Goal: Entertainment & Leisure: Consume media (video, audio)

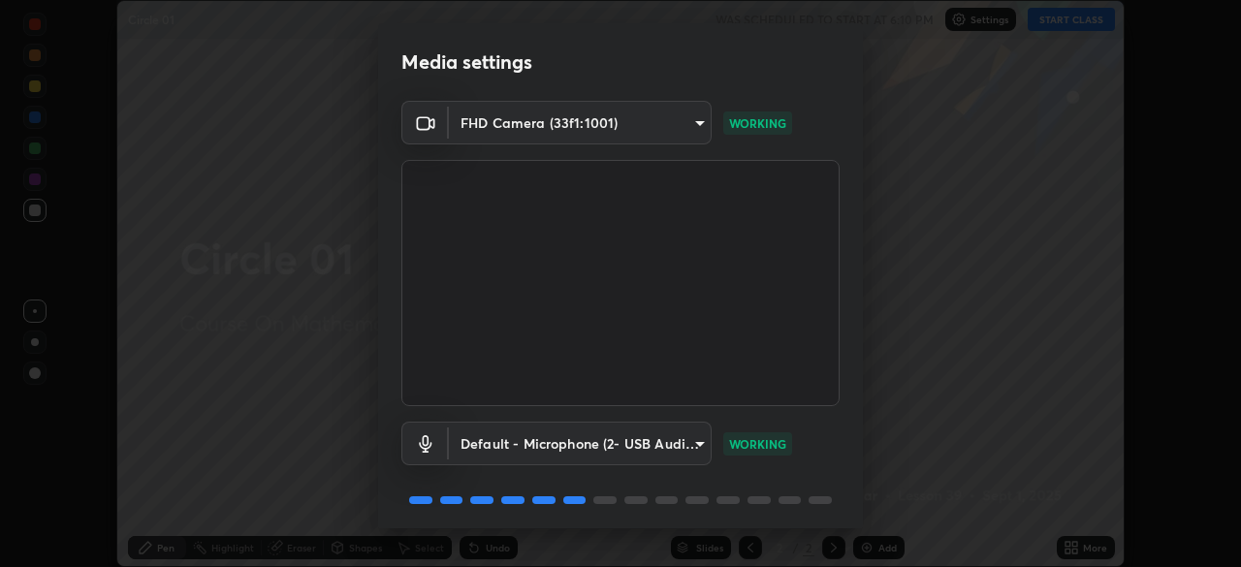
scroll to position [69, 0]
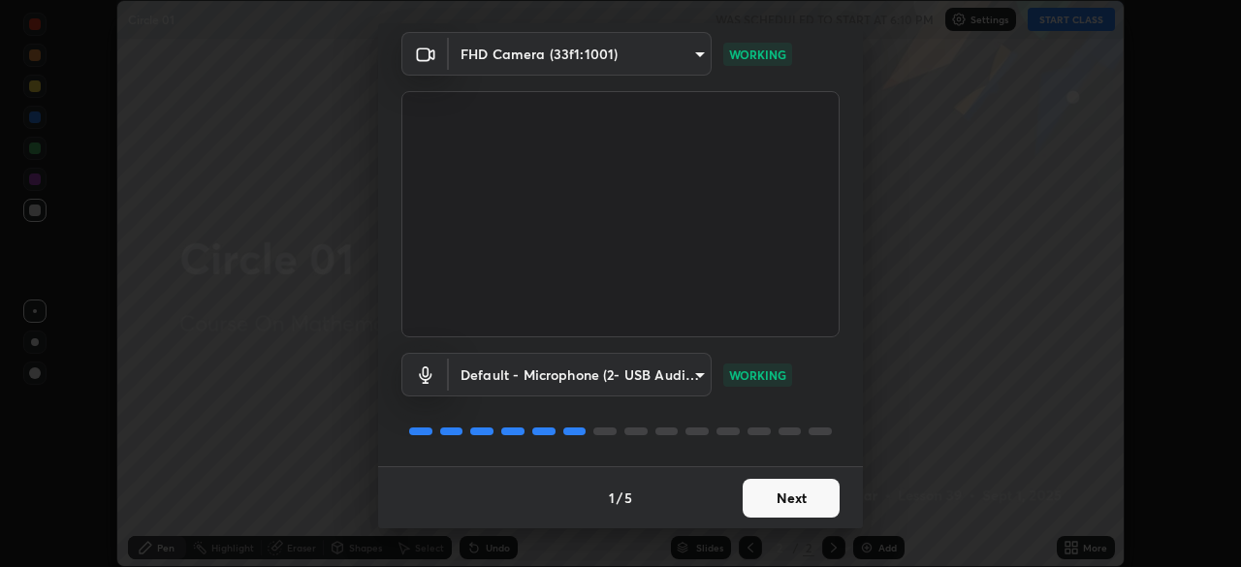
click at [792, 501] on button "Next" at bounding box center [791, 498] width 97 height 39
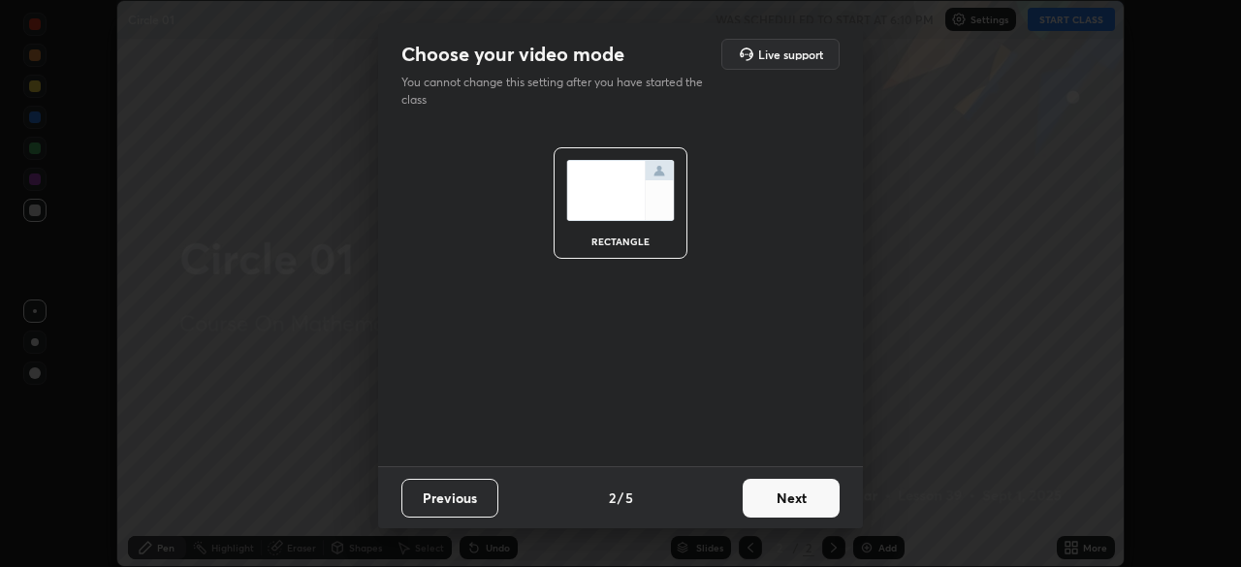
scroll to position [0, 0]
click at [792, 501] on button "Next" at bounding box center [791, 498] width 97 height 39
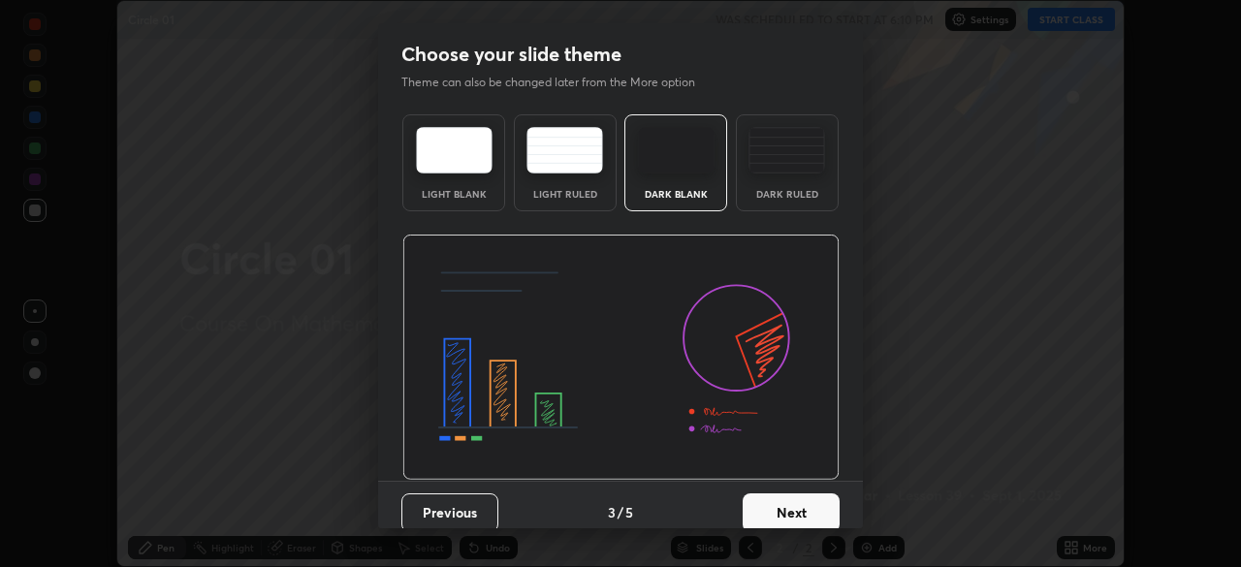
click at [796, 503] on button "Next" at bounding box center [791, 512] width 97 height 39
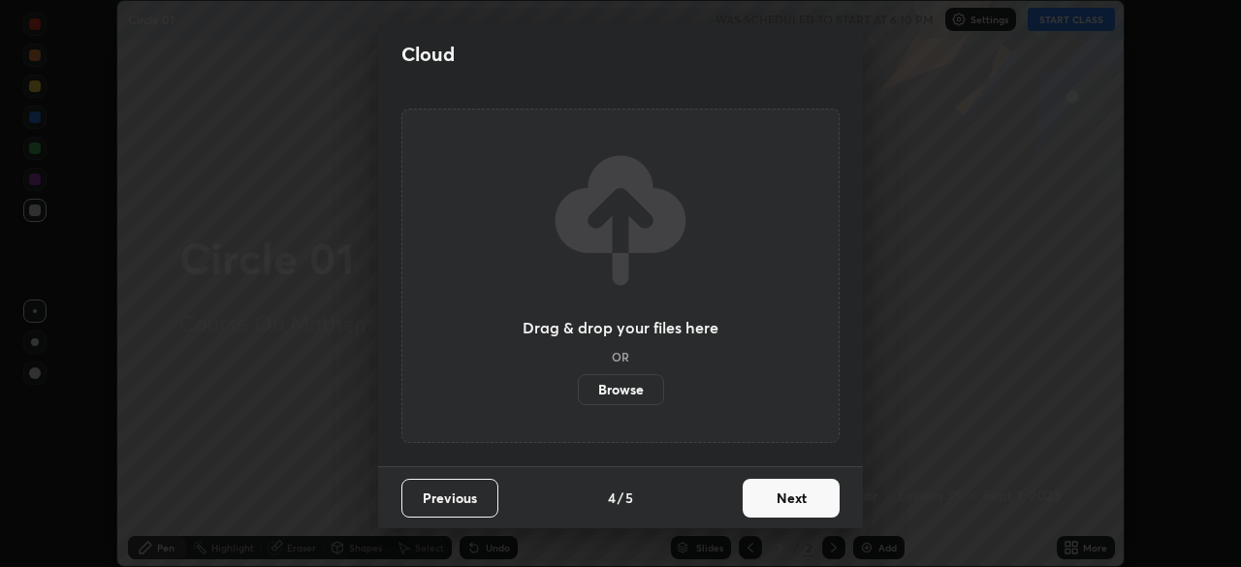
click at [808, 501] on button "Next" at bounding box center [791, 498] width 97 height 39
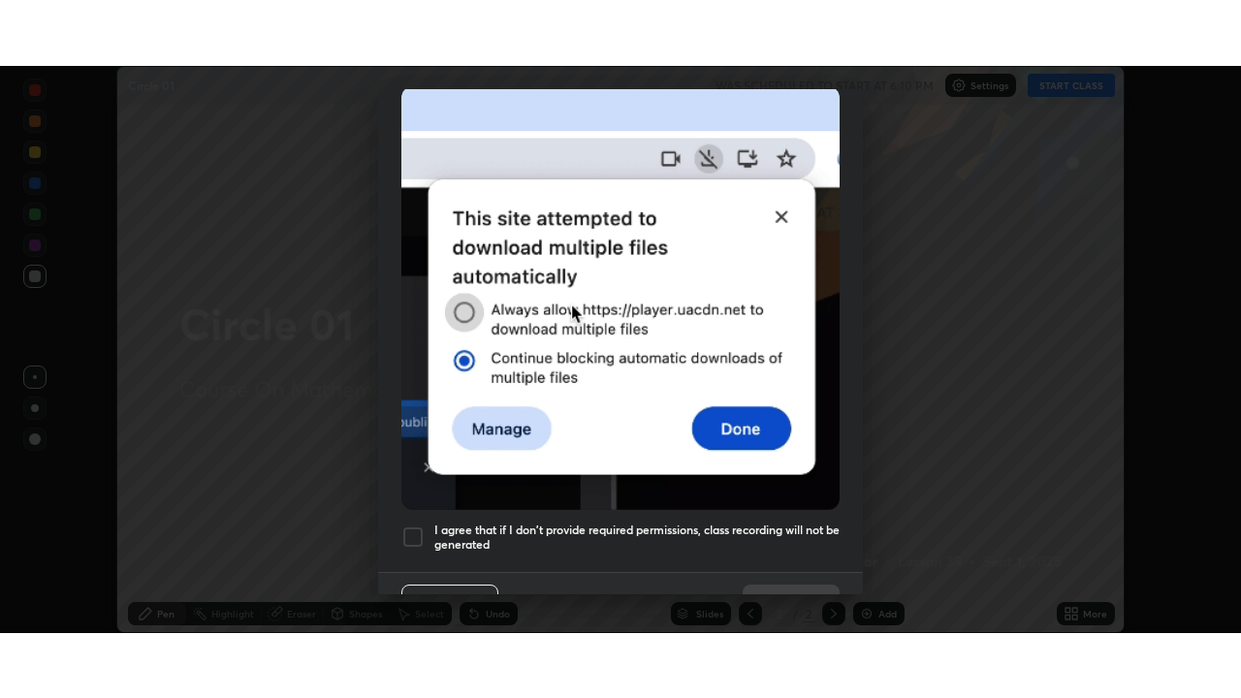
scroll to position [464, 0]
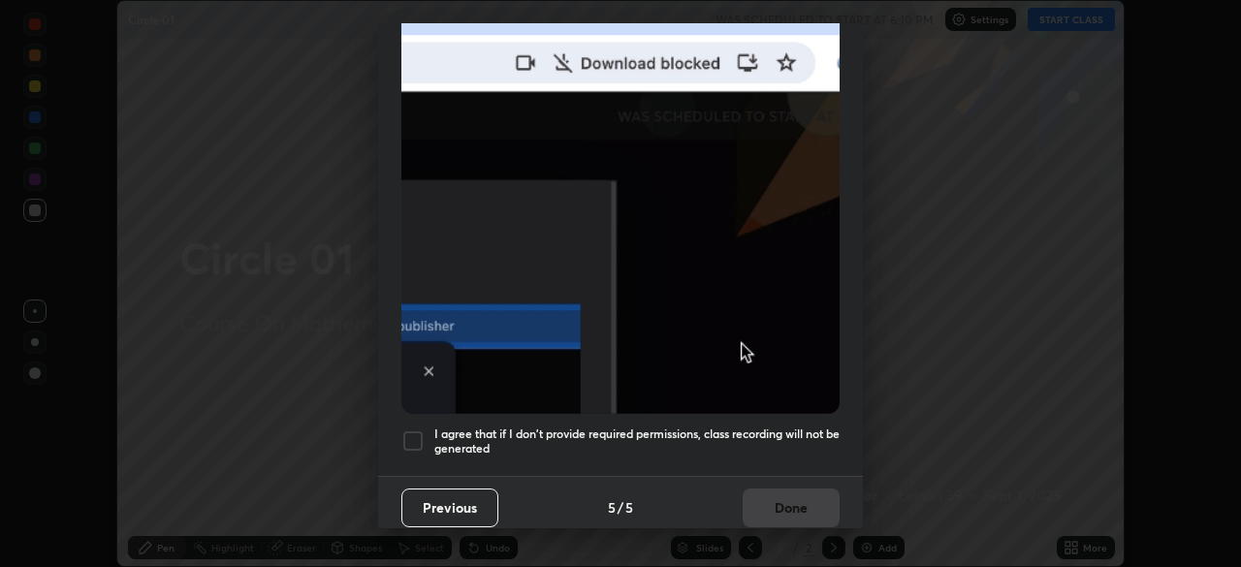
click at [808, 427] on h5 "I agree that if I don't provide required permissions, class recording will not …" at bounding box center [636, 442] width 405 height 30
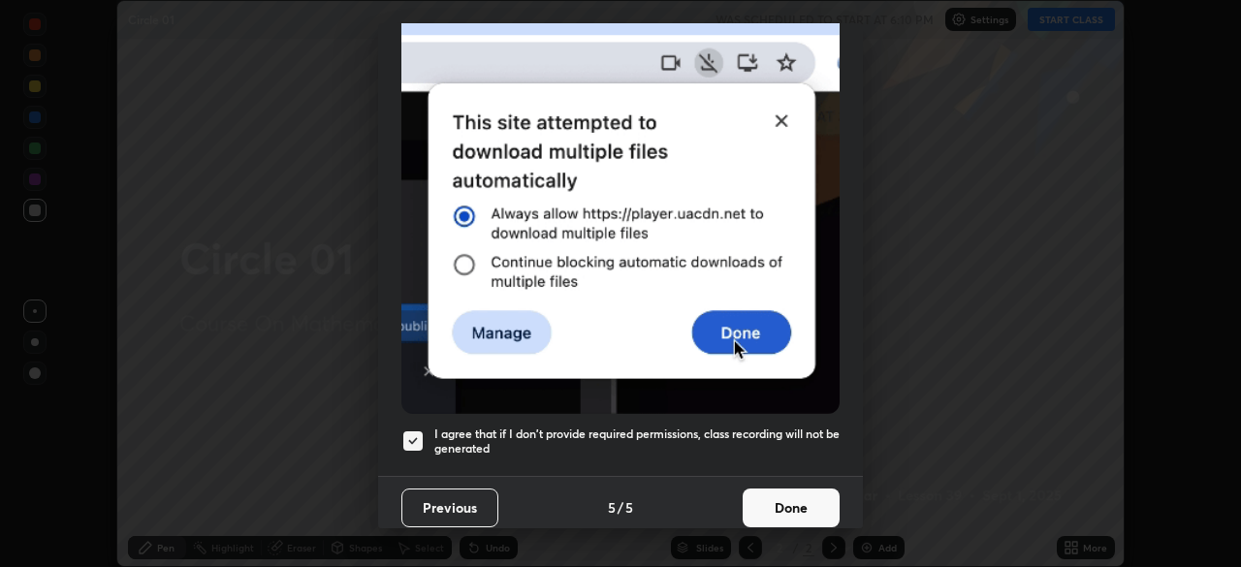
click at [800, 503] on button "Done" at bounding box center [791, 508] width 97 height 39
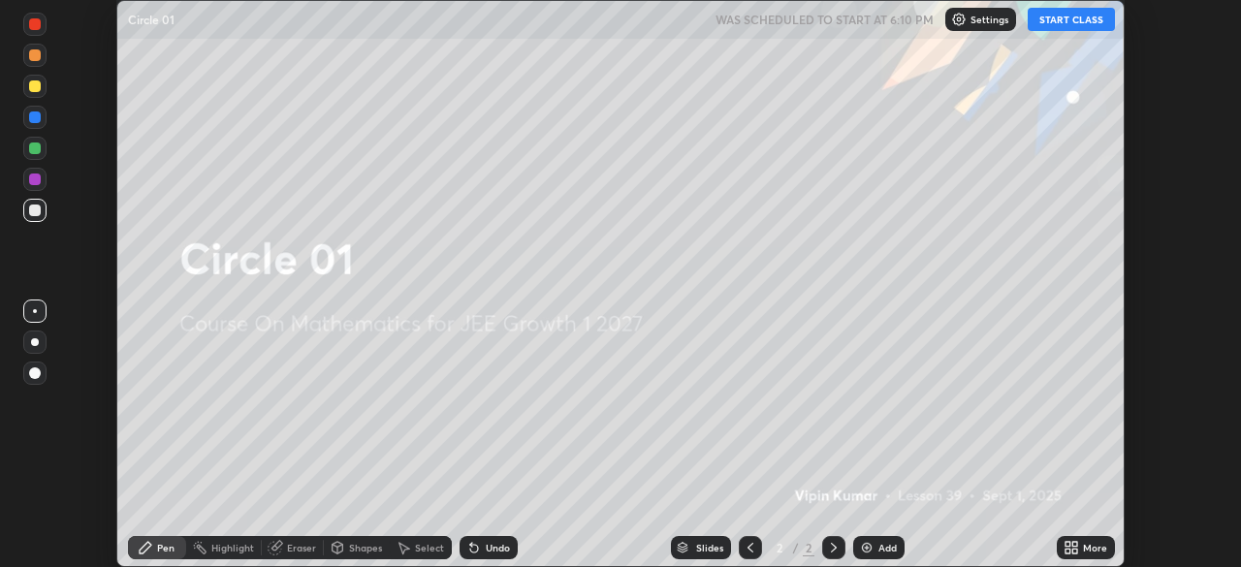
click at [1070, 543] on icon at bounding box center [1067, 544] width 5 height 5
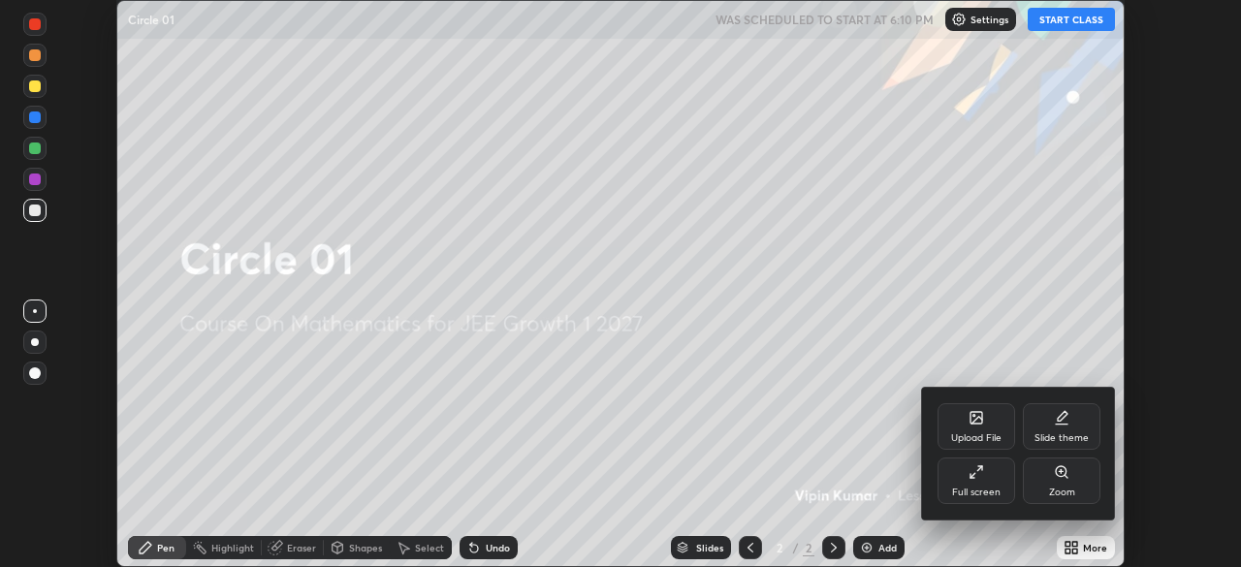
click at [967, 481] on div "Full screen" at bounding box center [976, 481] width 78 height 47
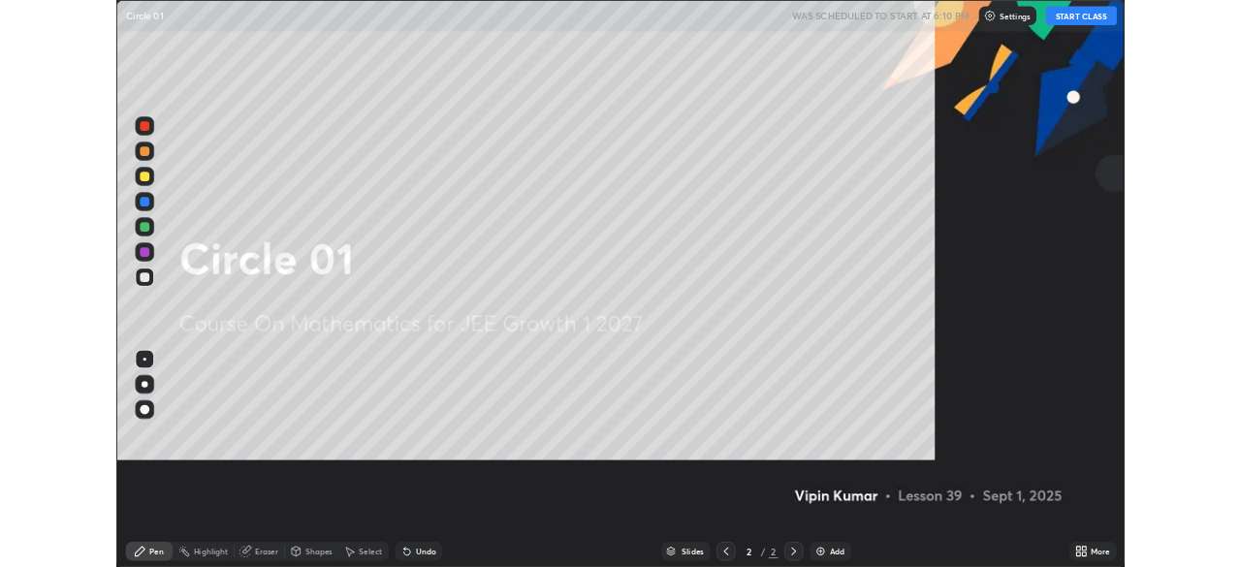
scroll to position [698, 1241]
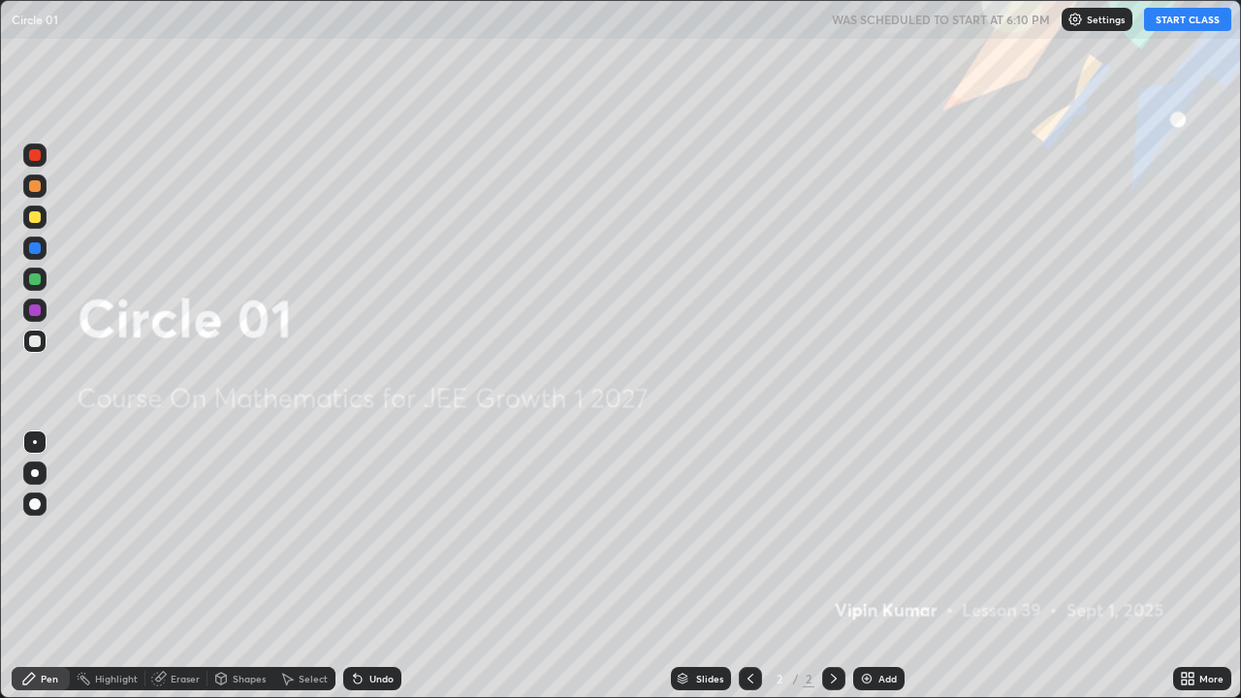
click at [1200, 566] on div "More" at bounding box center [1211, 679] width 24 height 10
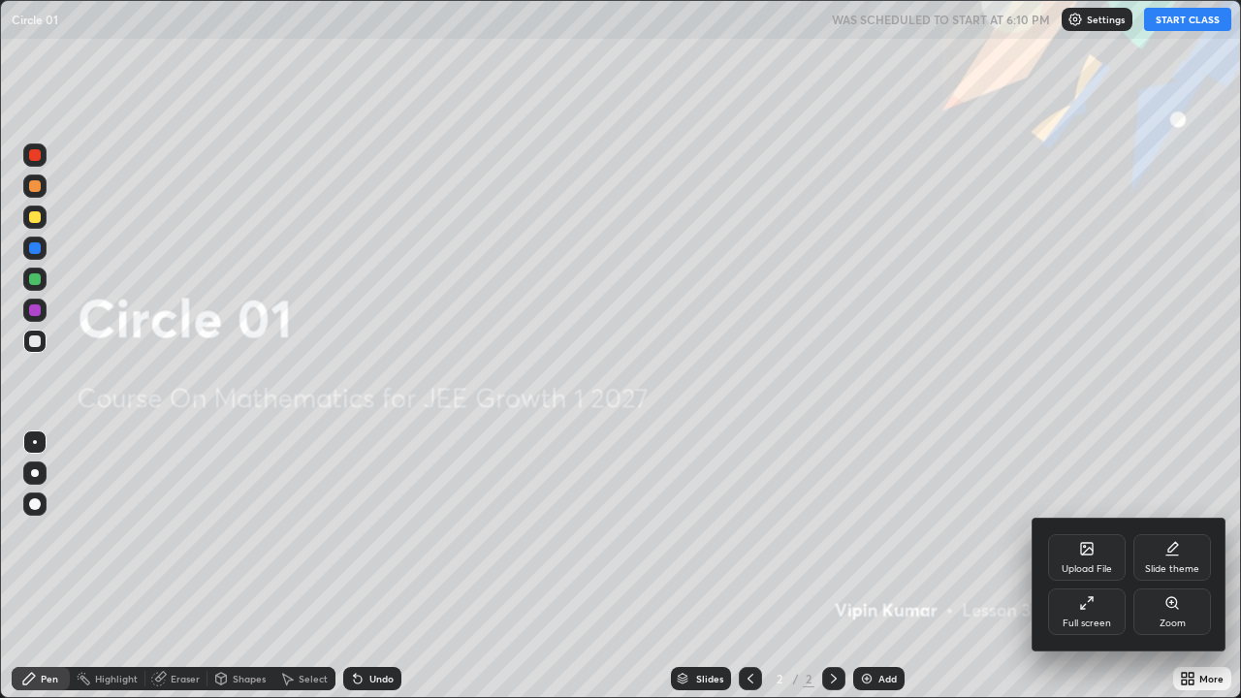
click at [1033, 482] on div at bounding box center [620, 349] width 1241 height 698
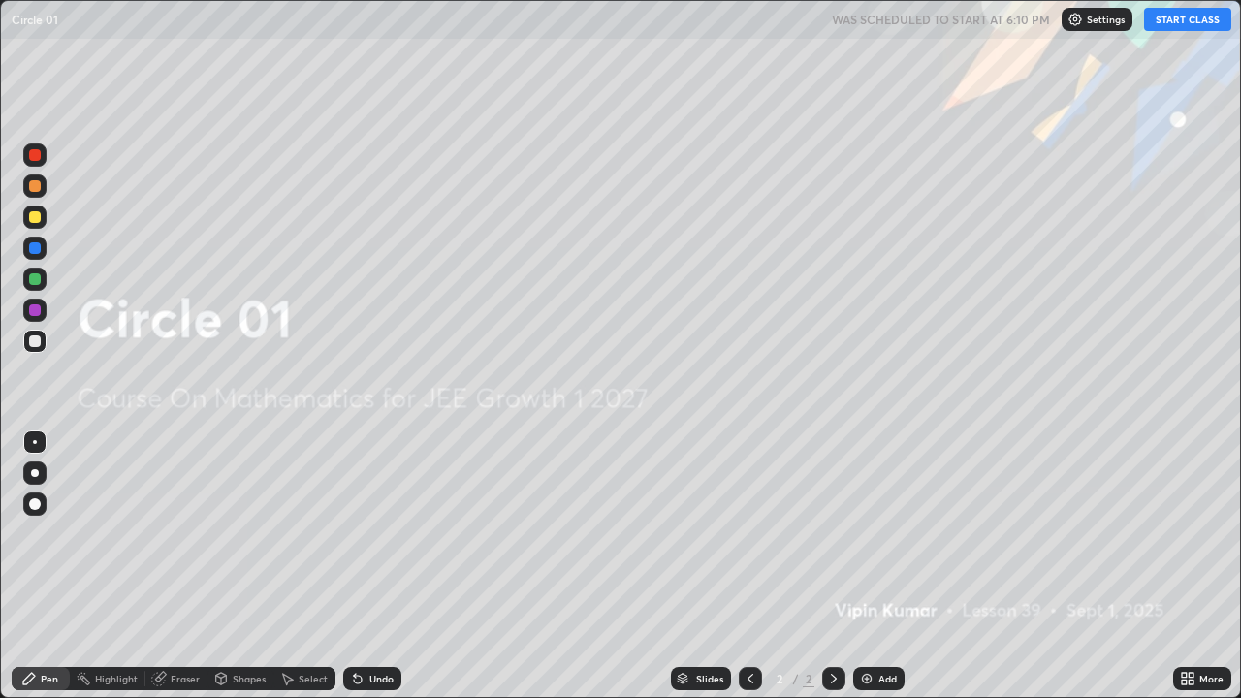
click at [1177, 17] on button "START CLASS" at bounding box center [1187, 19] width 87 height 23
click at [873, 566] on div "Add" at bounding box center [878, 678] width 51 height 23
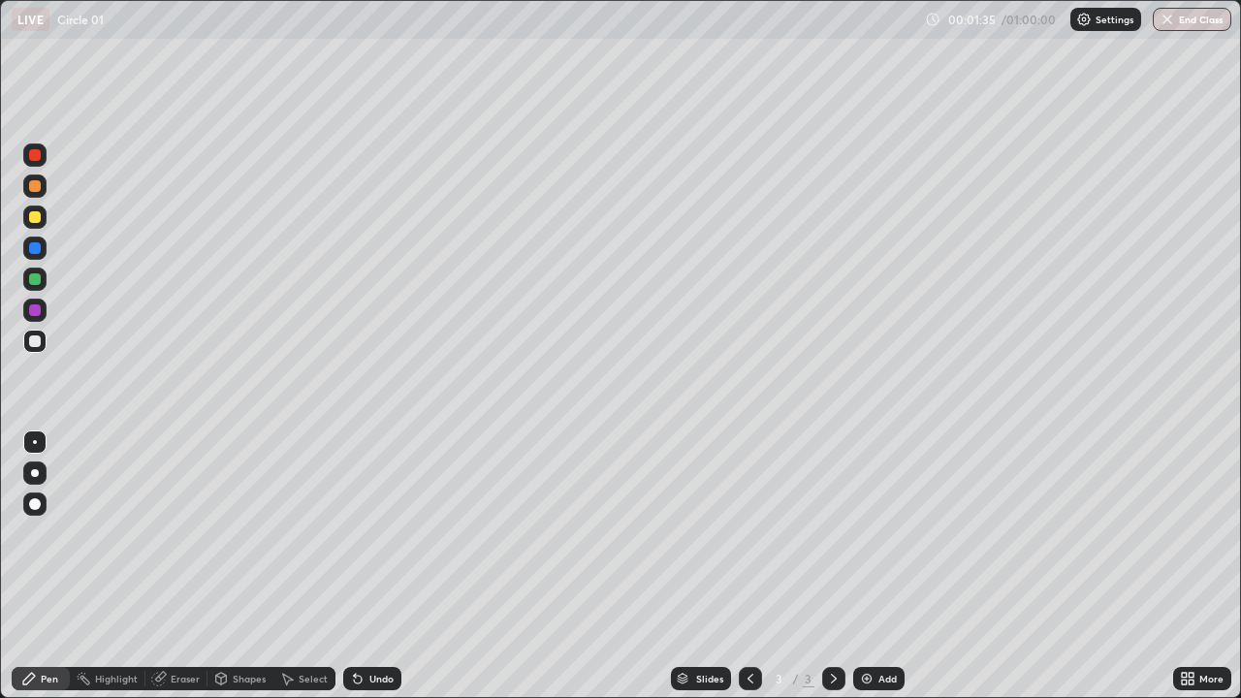
click at [370, 566] on div "Undo" at bounding box center [381, 679] width 24 height 10
click at [374, 566] on div "Undo" at bounding box center [372, 678] width 58 height 23
click at [880, 566] on div "Add" at bounding box center [878, 678] width 51 height 23
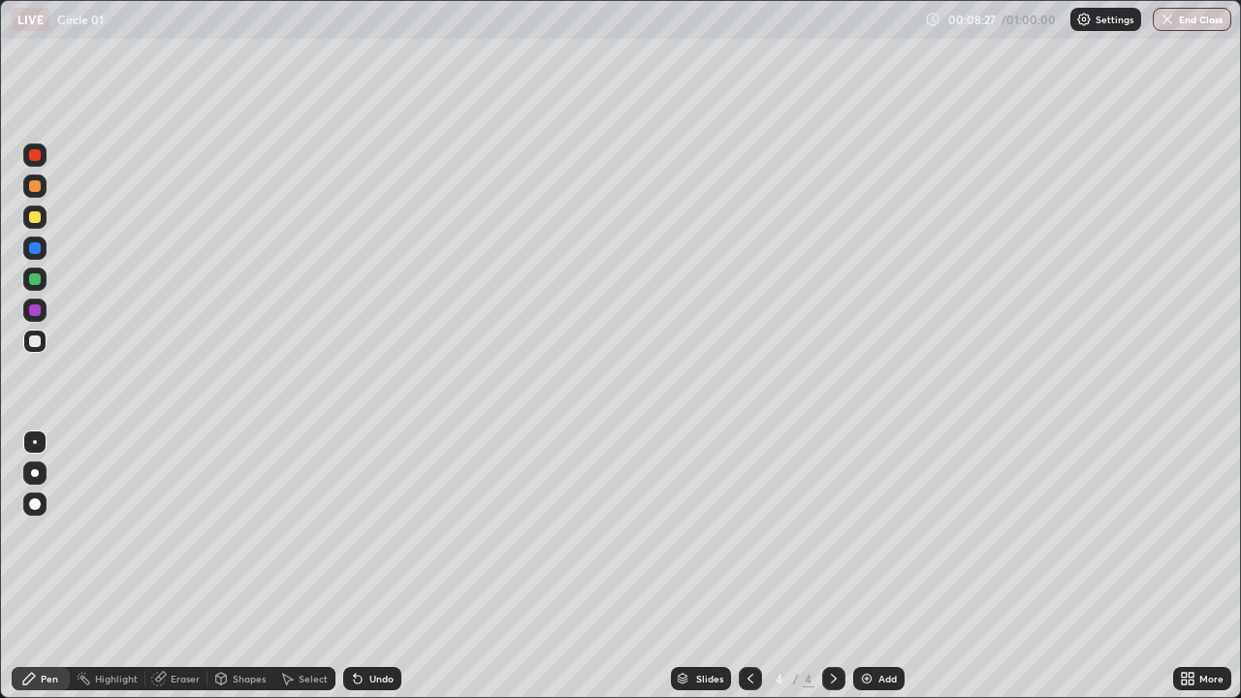
click at [180, 566] on div "Eraser" at bounding box center [185, 679] width 29 height 10
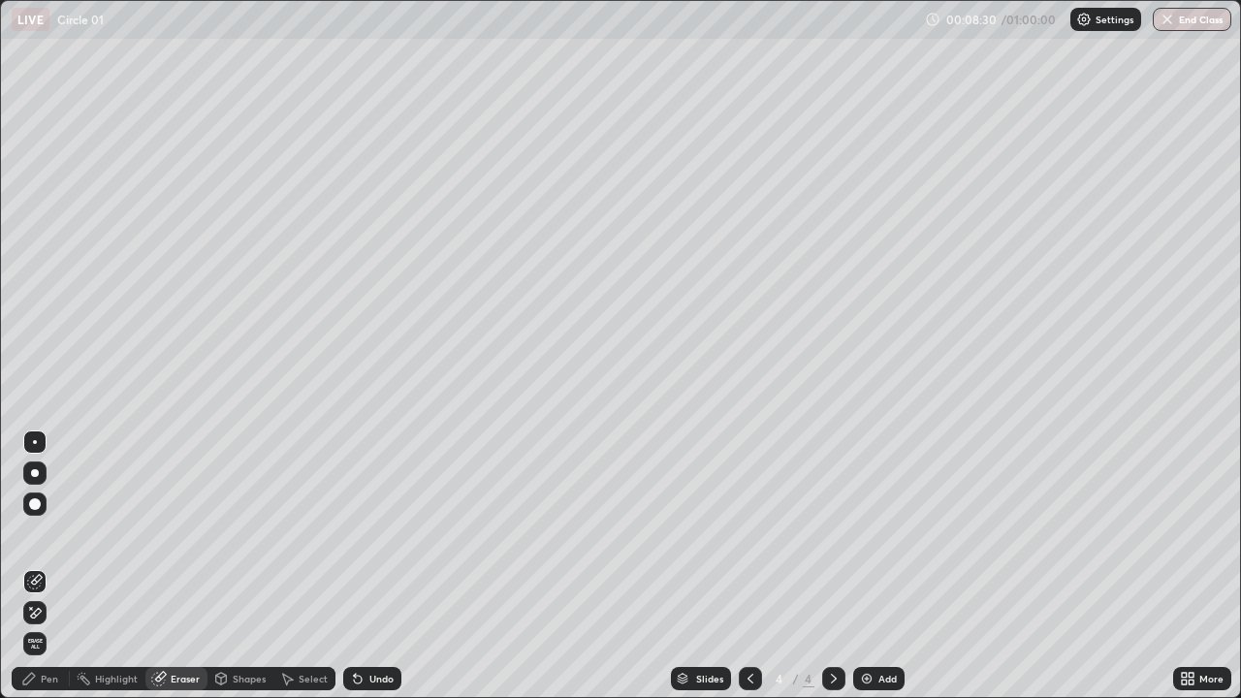
click at [35, 566] on icon at bounding box center [29, 679] width 16 height 16
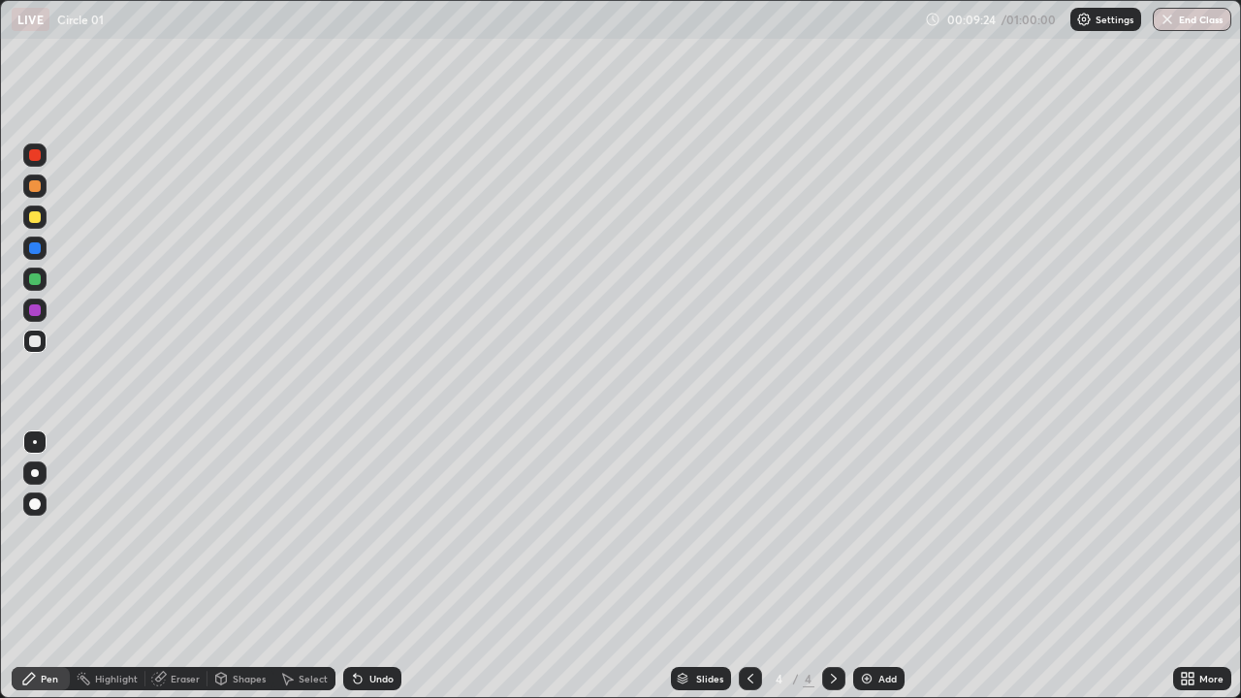
click at [181, 566] on div "Eraser" at bounding box center [176, 678] width 62 height 23
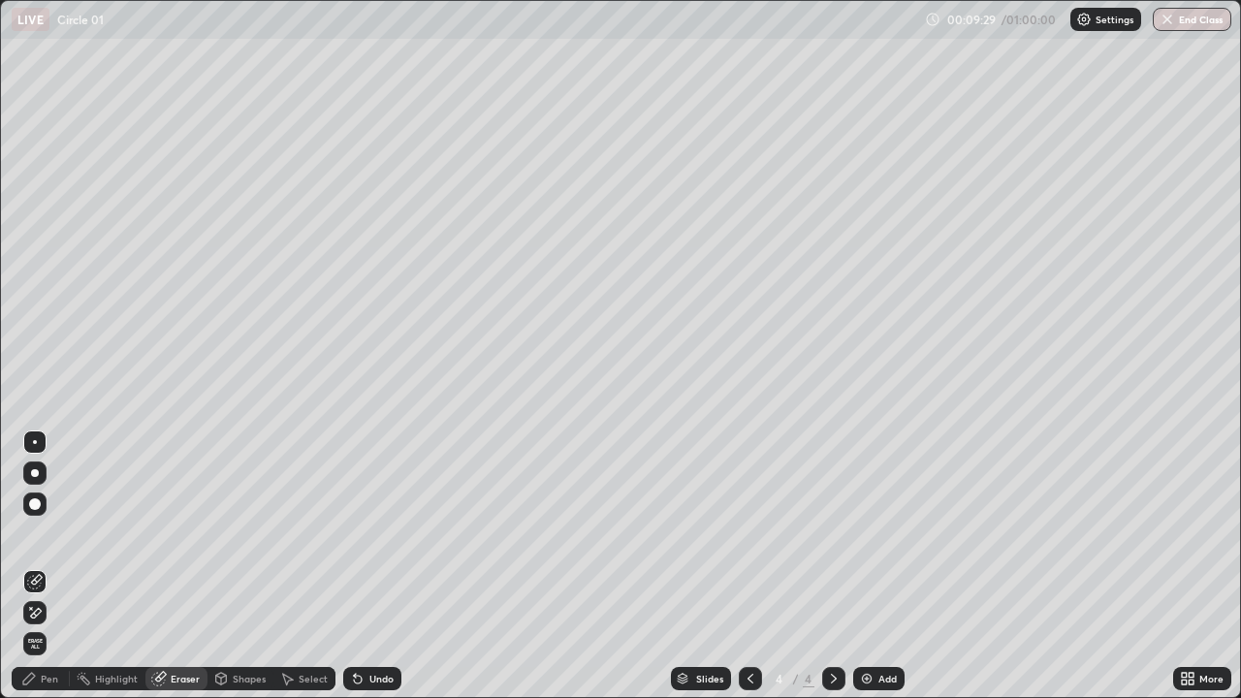
click at [40, 566] on div "Pen" at bounding box center [41, 678] width 58 height 23
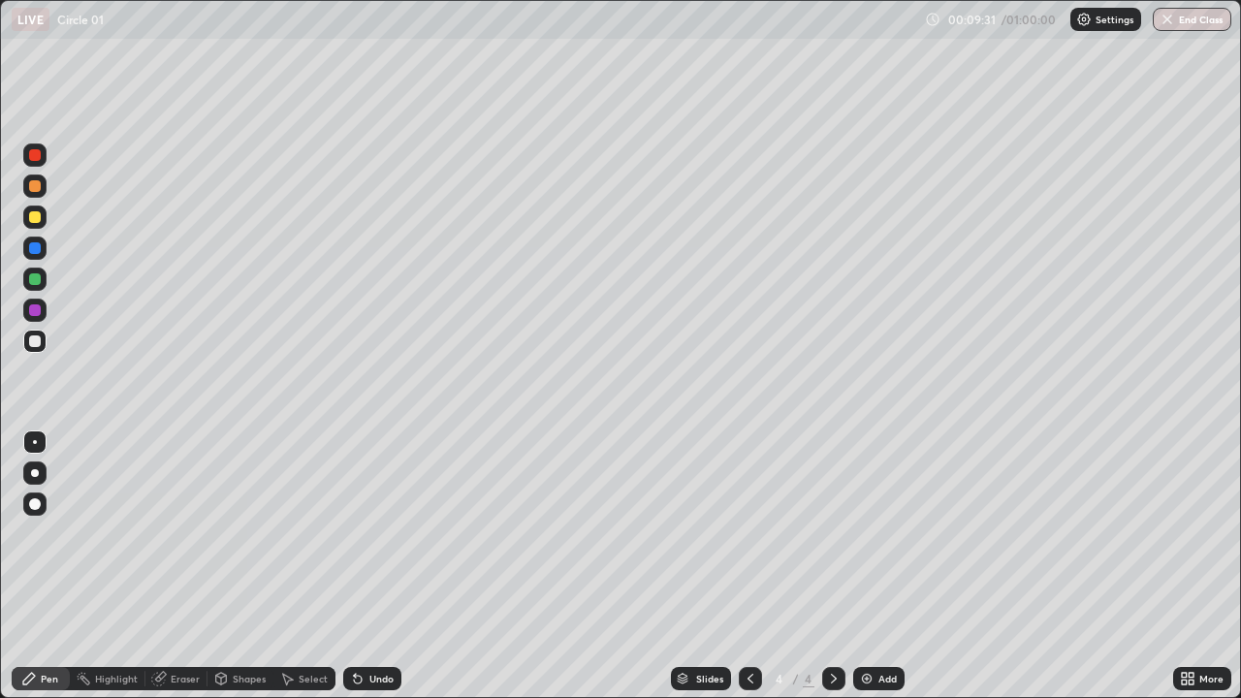
click at [34, 317] on div at bounding box center [34, 310] width 23 height 23
click at [879, 566] on div "Add" at bounding box center [887, 679] width 18 height 10
click at [173, 566] on div "Eraser" at bounding box center [185, 679] width 29 height 10
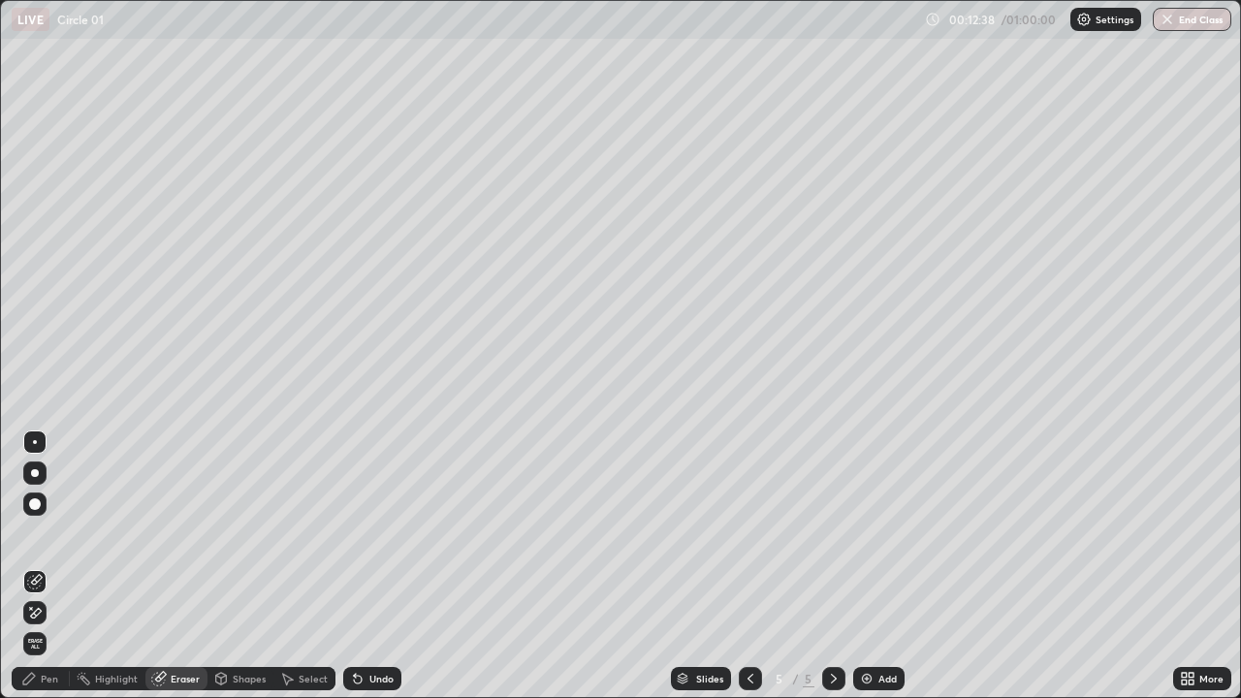
click at [40, 566] on div "Pen" at bounding box center [41, 678] width 58 height 23
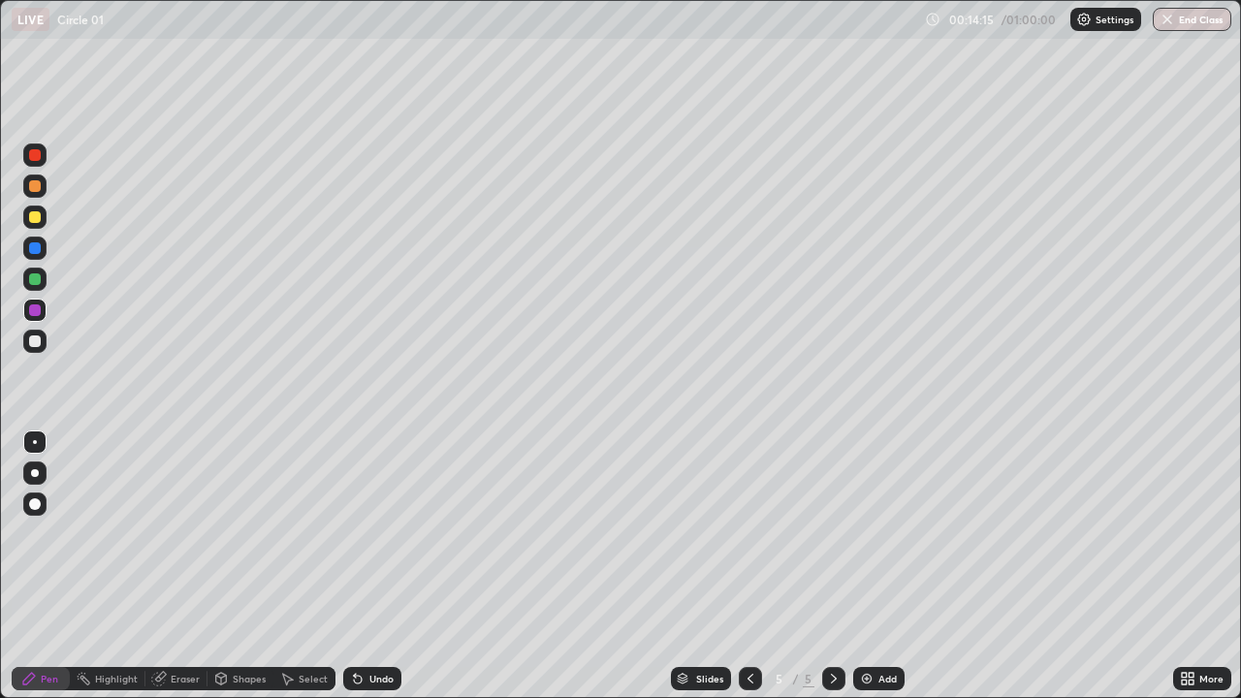
click at [369, 566] on div "Undo" at bounding box center [381, 679] width 24 height 10
click at [375, 566] on div "Undo" at bounding box center [381, 679] width 24 height 10
click at [874, 566] on div "Add" at bounding box center [878, 678] width 51 height 23
click at [243, 566] on div "Shapes" at bounding box center [249, 679] width 33 height 10
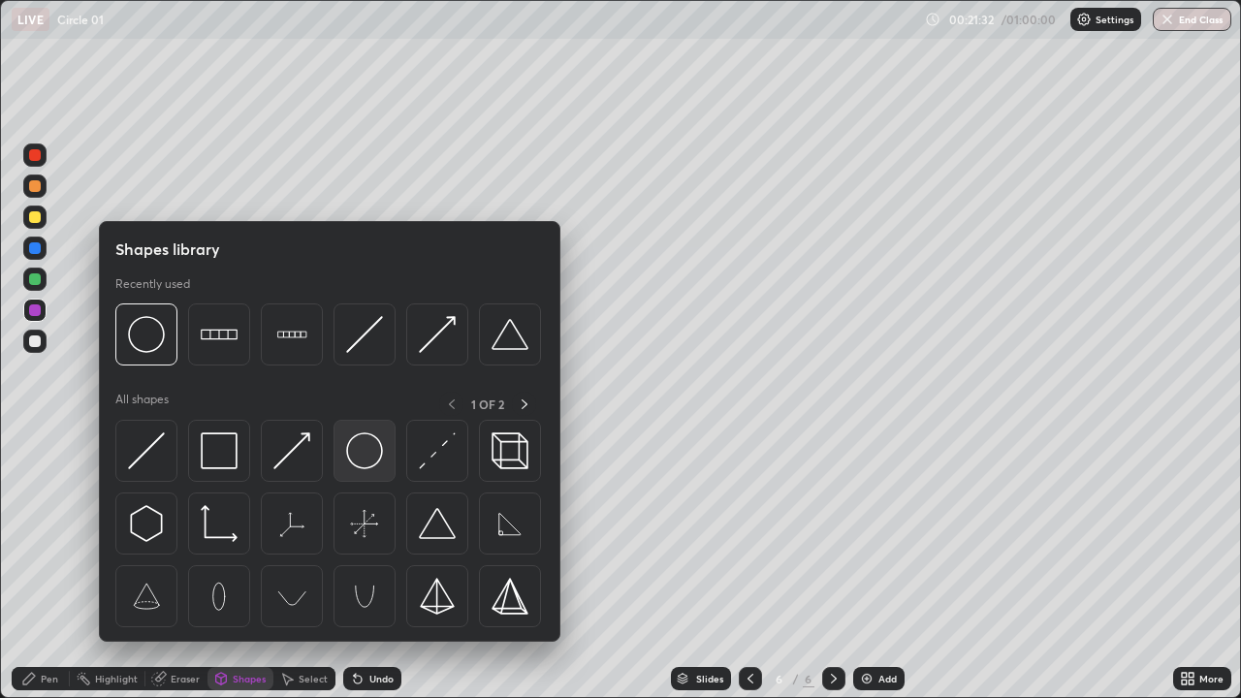
click at [358, 460] on img at bounding box center [364, 450] width 37 height 37
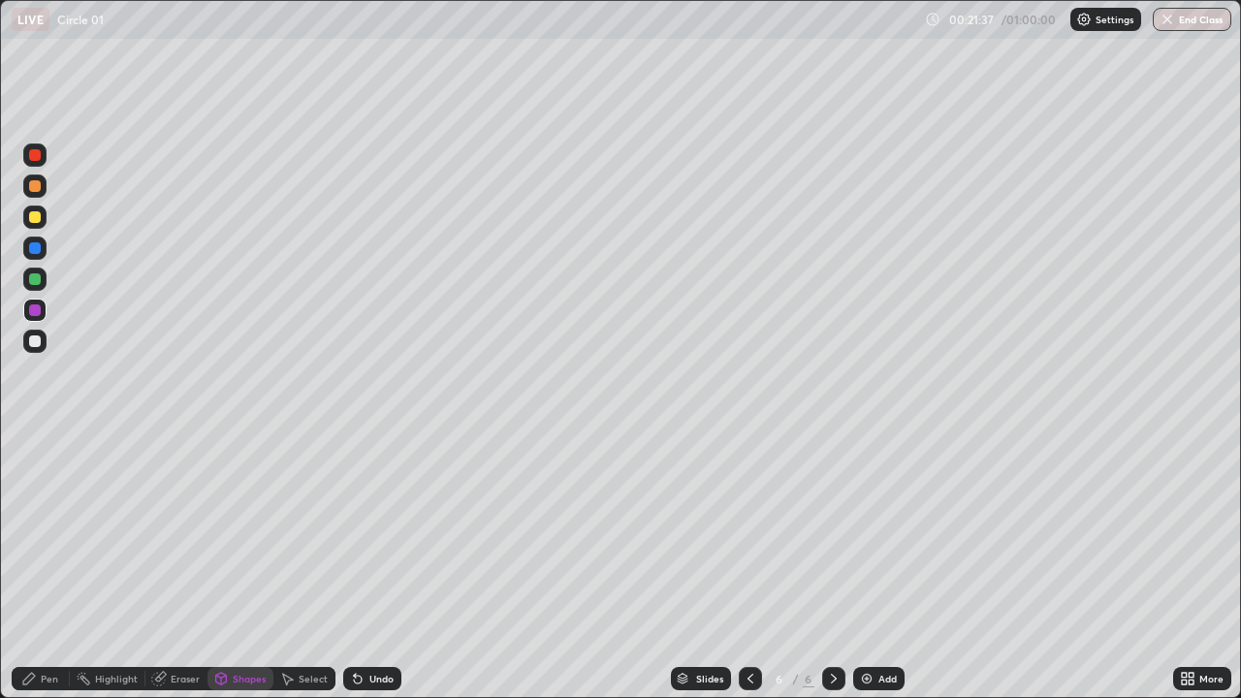
click at [38, 566] on div "Pen" at bounding box center [41, 678] width 58 height 23
click at [374, 566] on div "Undo" at bounding box center [372, 678] width 58 height 23
click at [370, 566] on div "Undo" at bounding box center [372, 678] width 58 height 23
click at [39, 311] on div at bounding box center [35, 310] width 12 height 12
click at [35, 341] on div at bounding box center [35, 341] width 12 height 12
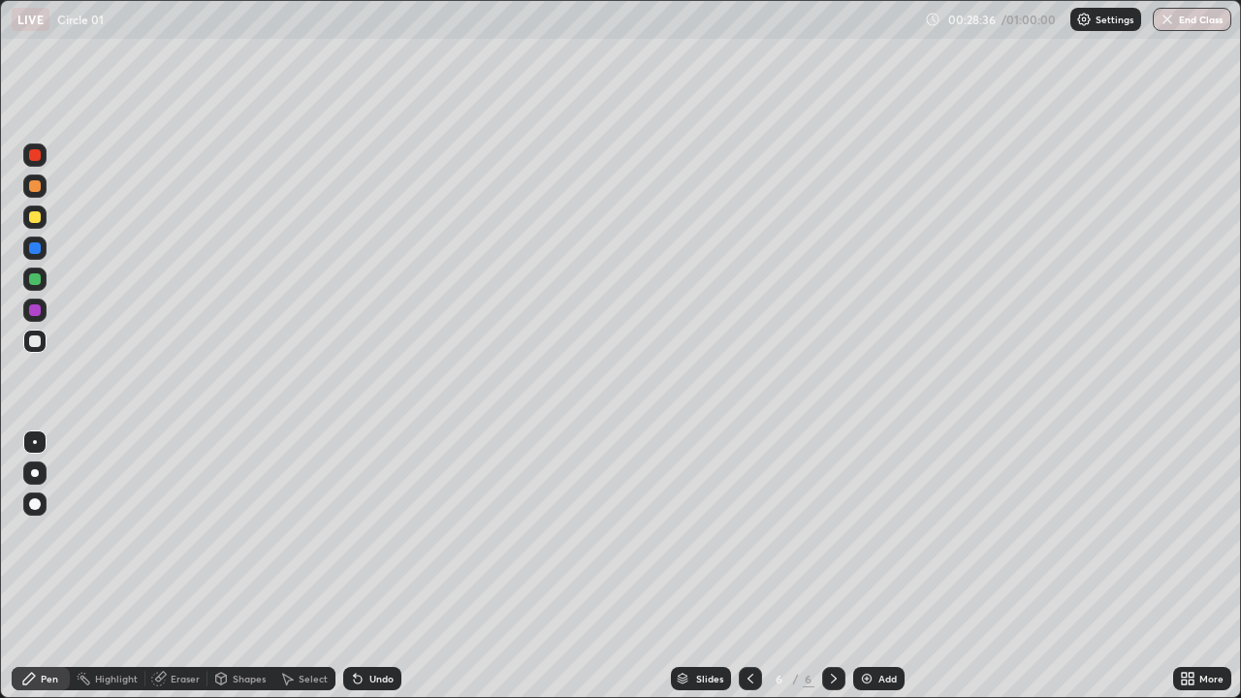
click at [885, 566] on div "Add" at bounding box center [887, 679] width 18 height 10
click at [370, 566] on div "Undo" at bounding box center [381, 679] width 24 height 10
click at [369, 566] on div "Undo" at bounding box center [381, 679] width 24 height 10
click at [365, 566] on div "Undo" at bounding box center [372, 678] width 58 height 23
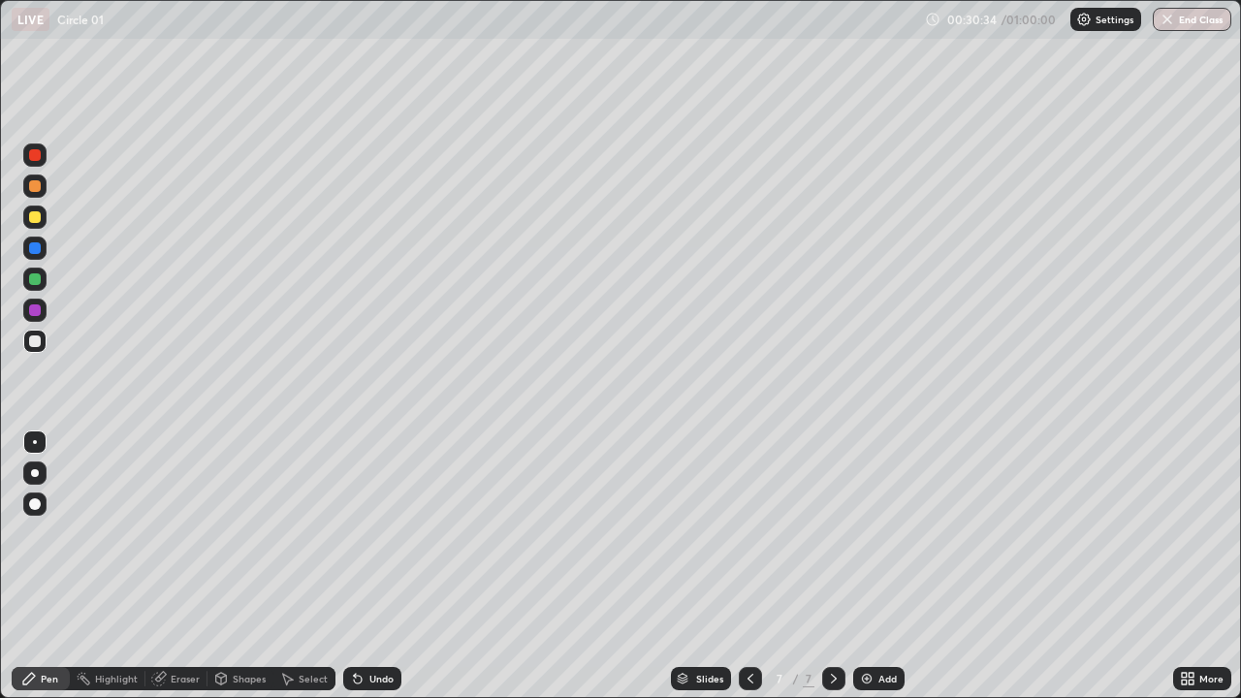
click at [383, 566] on div "Undo" at bounding box center [381, 679] width 24 height 10
click at [374, 566] on div "Undo" at bounding box center [381, 679] width 24 height 10
click at [34, 306] on div at bounding box center [35, 310] width 12 height 12
click at [882, 566] on div "Add" at bounding box center [887, 679] width 18 height 10
click at [37, 340] on div at bounding box center [35, 341] width 12 height 12
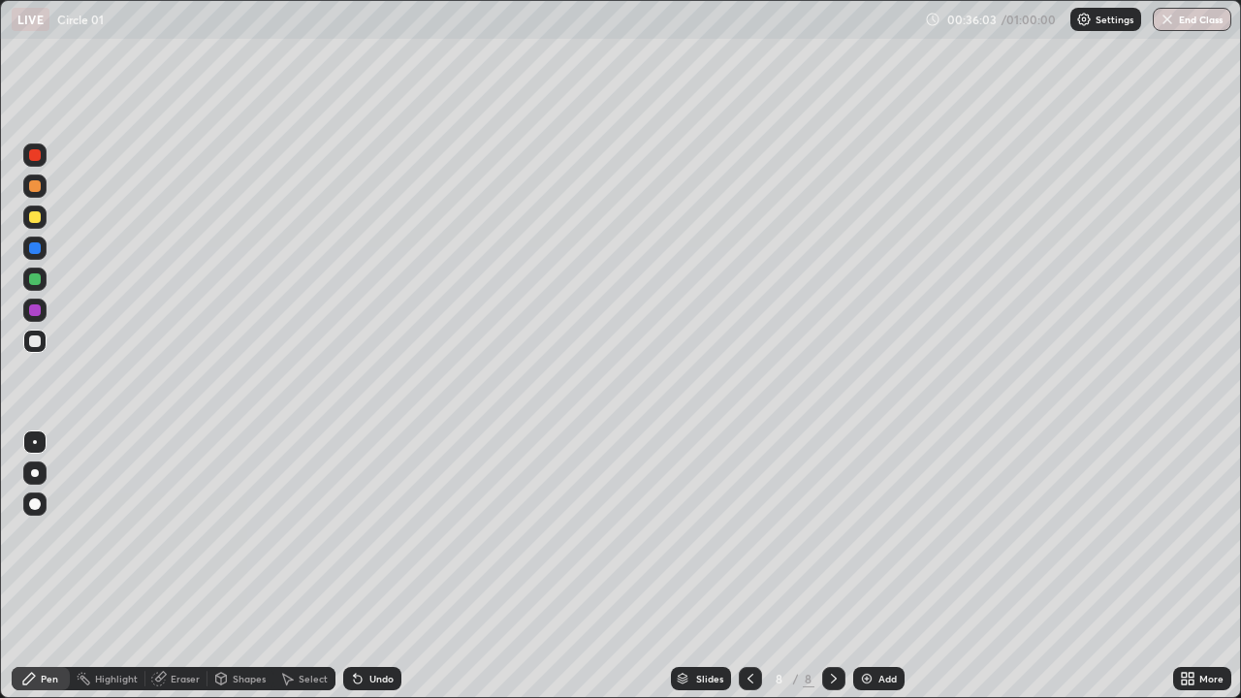
click at [177, 566] on div "Eraser" at bounding box center [185, 679] width 29 height 10
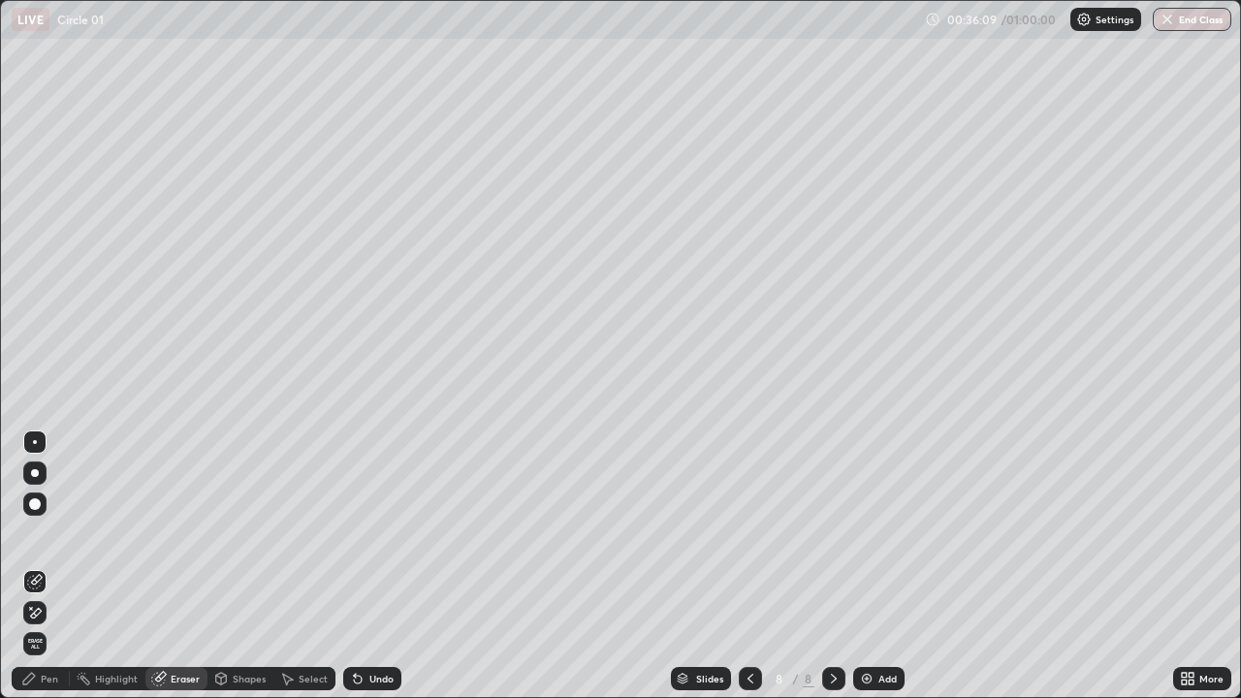
click at [42, 566] on div "Pen" at bounding box center [49, 679] width 17 height 10
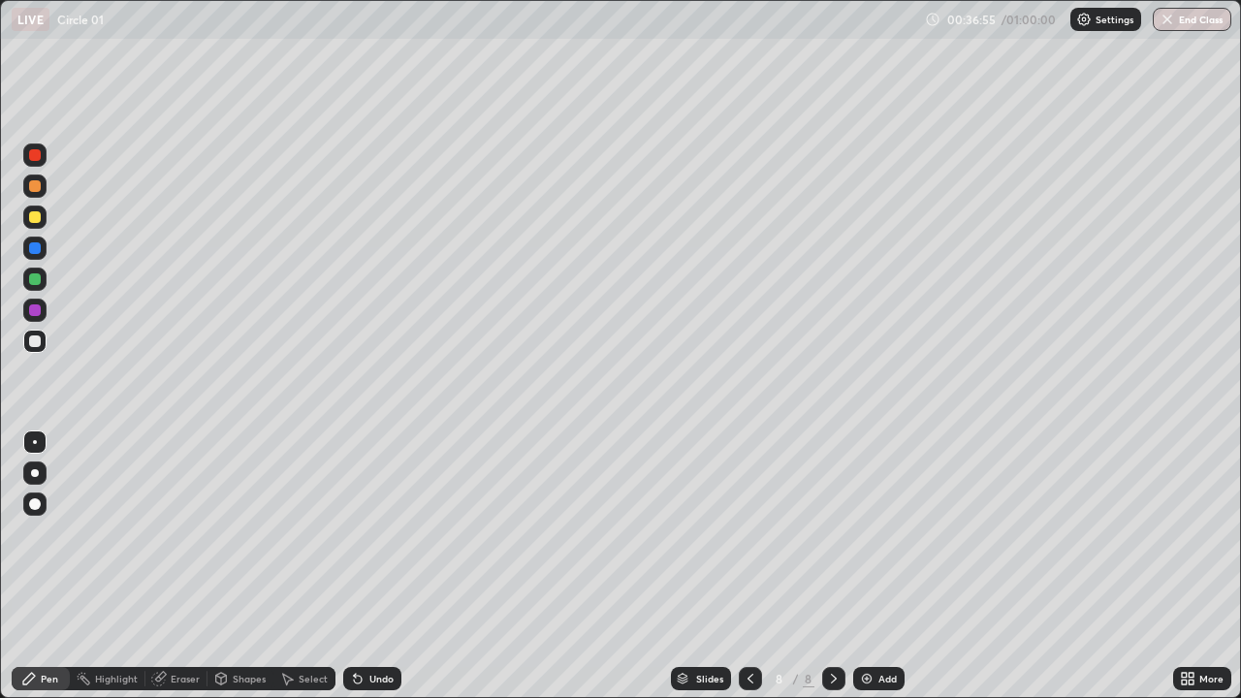
click at [34, 211] on div at bounding box center [35, 217] width 12 height 12
click at [33, 278] on div at bounding box center [35, 279] width 12 height 12
click at [884, 566] on div "Add" at bounding box center [887, 679] width 18 height 10
click at [170, 566] on div "Eraser" at bounding box center [176, 678] width 62 height 23
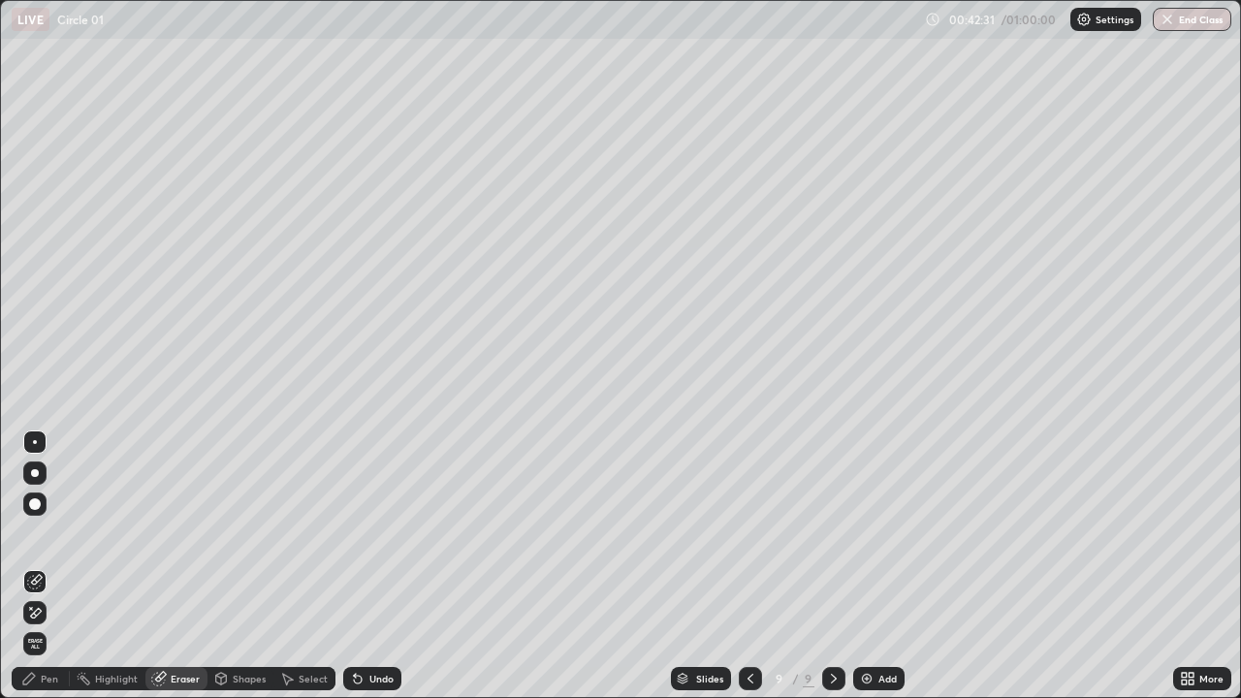
click at [233, 566] on div "Shapes" at bounding box center [249, 679] width 33 height 10
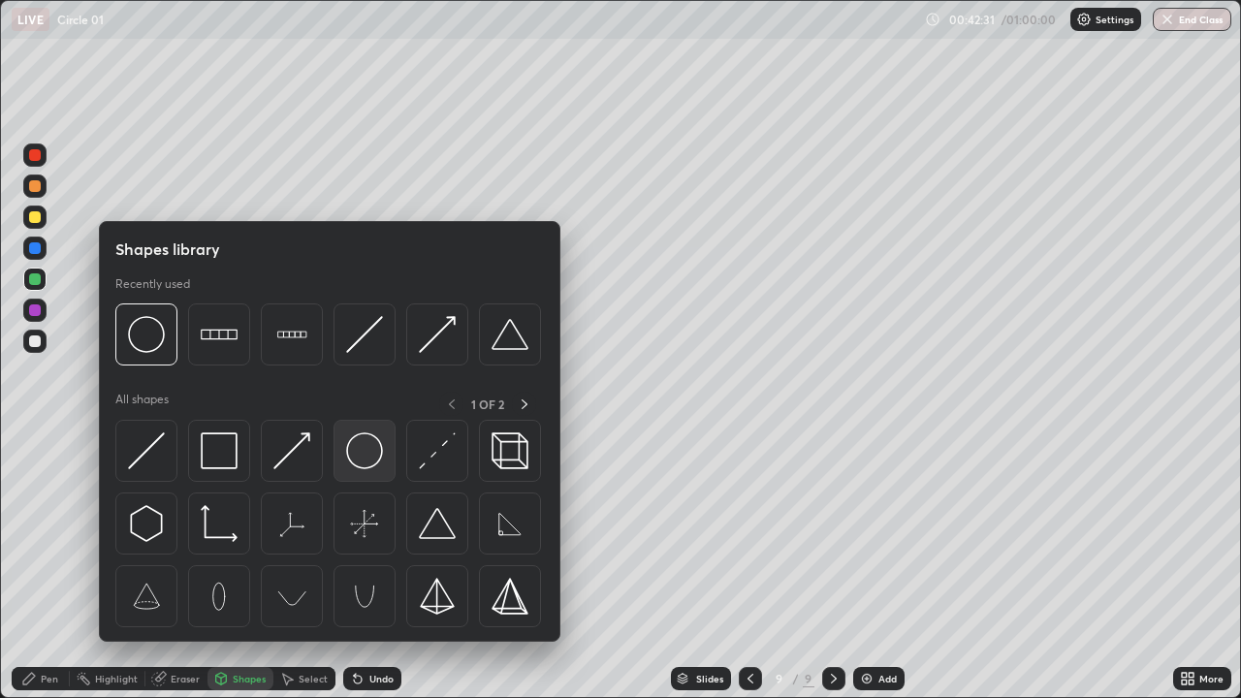
click at [368, 456] on img at bounding box center [364, 450] width 37 height 37
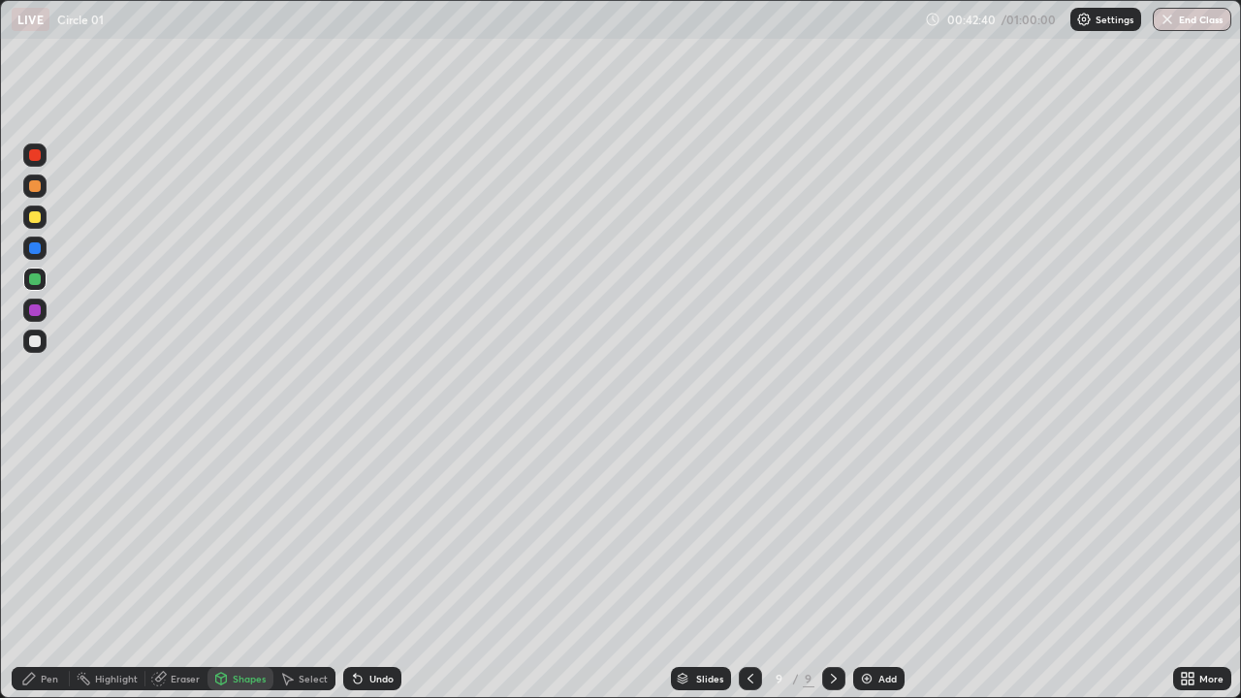
click at [34, 341] on div at bounding box center [35, 341] width 12 height 12
click at [379, 566] on div "Undo" at bounding box center [381, 679] width 24 height 10
click at [377, 566] on div "Undo" at bounding box center [381, 679] width 24 height 10
click at [375, 566] on div "Undo" at bounding box center [381, 679] width 24 height 10
click at [48, 566] on div "Pen" at bounding box center [49, 679] width 17 height 10
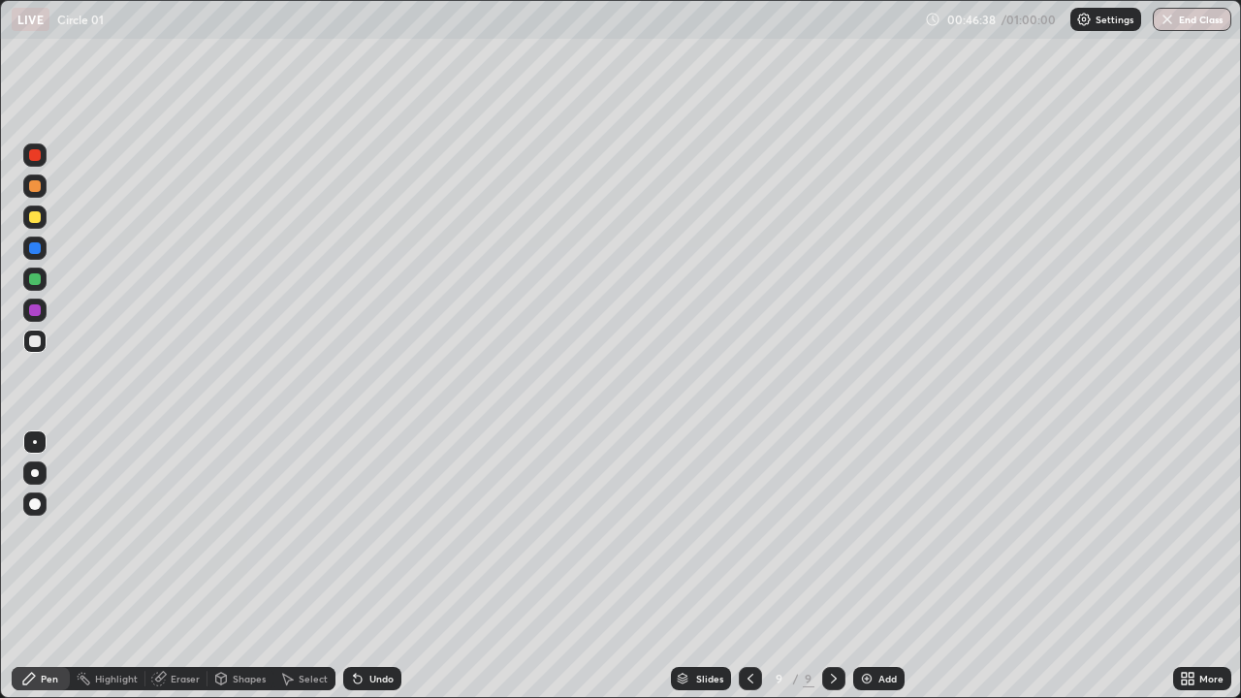
click at [360, 566] on icon at bounding box center [358, 679] width 16 height 16
click at [359, 566] on icon at bounding box center [358, 679] width 16 height 16
click at [1181, 21] on button "End Class" at bounding box center [1192, 19] width 79 height 23
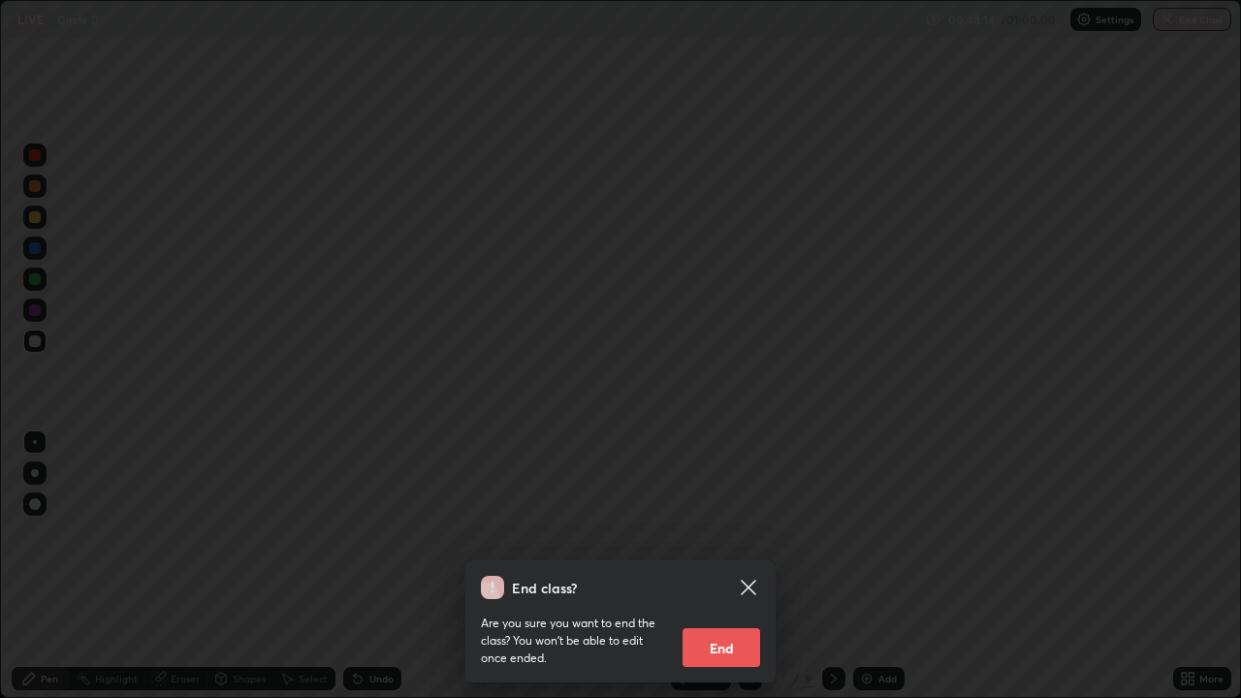
click at [713, 566] on button "End" at bounding box center [721, 647] width 78 height 39
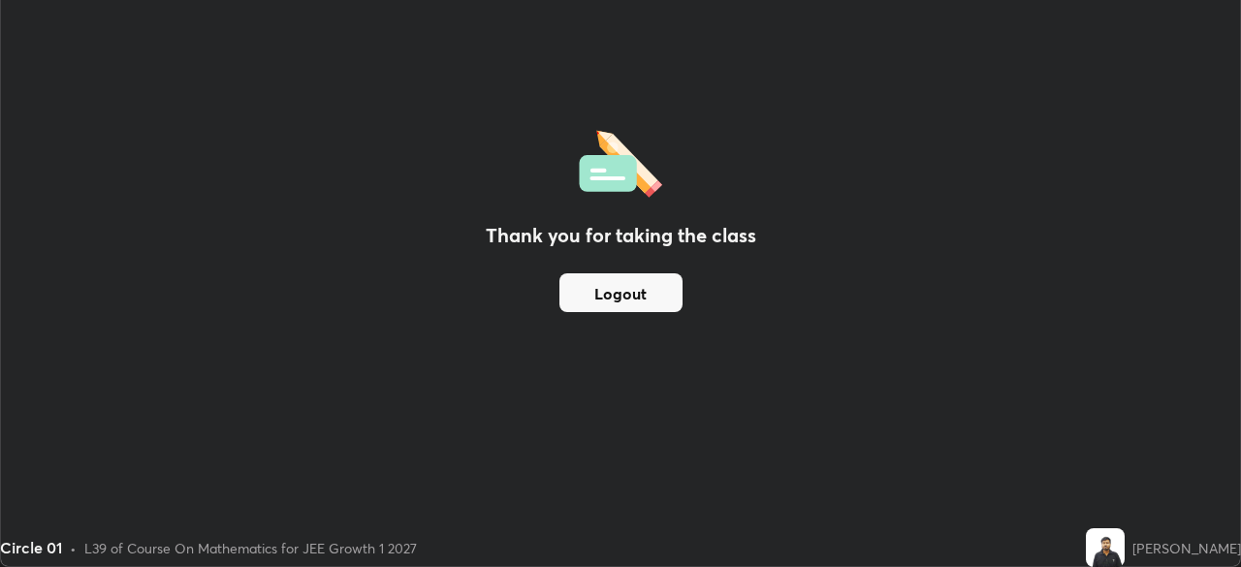
scroll to position [96376, 95702]
